Goal: Information Seeking & Learning: Learn about a topic

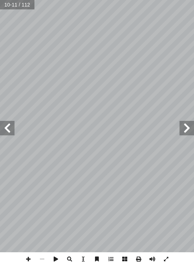
click at [179, 134] on span at bounding box center [186, 128] width 14 height 14
click at [188, 133] on span at bounding box center [186, 128] width 14 height 14
click at [186, 130] on span at bounding box center [186, 128] width 14 height 14
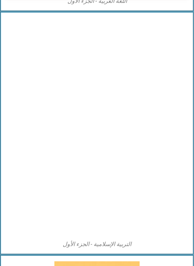
scroll to position [349, 0]
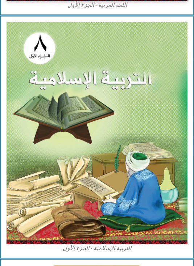
click at [145, 143] on img at bounding box center [97, 133] width 181 height 222
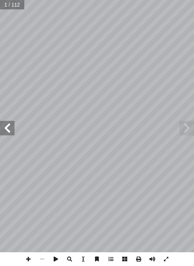
click at [191, 128] on span at bounding box center [186, 128] width 14 height 14
click at [6, 130] on span at bounding box center [7, 128] width 14 height 14
click at [8, 129] on span at bounding box center [7, 128] width 14 height 14
click at [9, 129] on span at bounding box center [7, 128] width 14 height 14
click at [8, 130] on span at bounding box center [7, 128] width 14 height 14
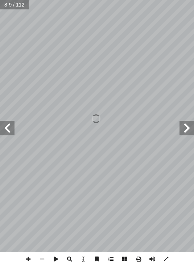
click at [9, 132] on span at bounding box center [7, 128] width 14 height 14
click at [8, 130] on span at bounding box center [7, 128] width 14 height 14
click at [11, 128] on span at bounding box center [7, 128] width 14 height 14
click at [181, 125] on span at bounding box center [186, 128] width 14 height 14
click at [185, 127] on span at bounding box center [186, 128] width 14 height 14
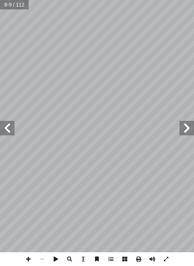
click at [184, 126] on span at bounding box center [186, 128] width 14 height 14
click at [190, 128] on span at bounding box center [186, 128] width 14 height 14
click at [190, 127] on span at bounding box center [186, 128] width 14 height 14
click at [189, 125] on span at bounding box center [186, 128] width 14 height 14
click at [10, 130] on span at bounding box center [7, 128] width 14 height 14
